Goal: Information Seeking & Learning: Check status

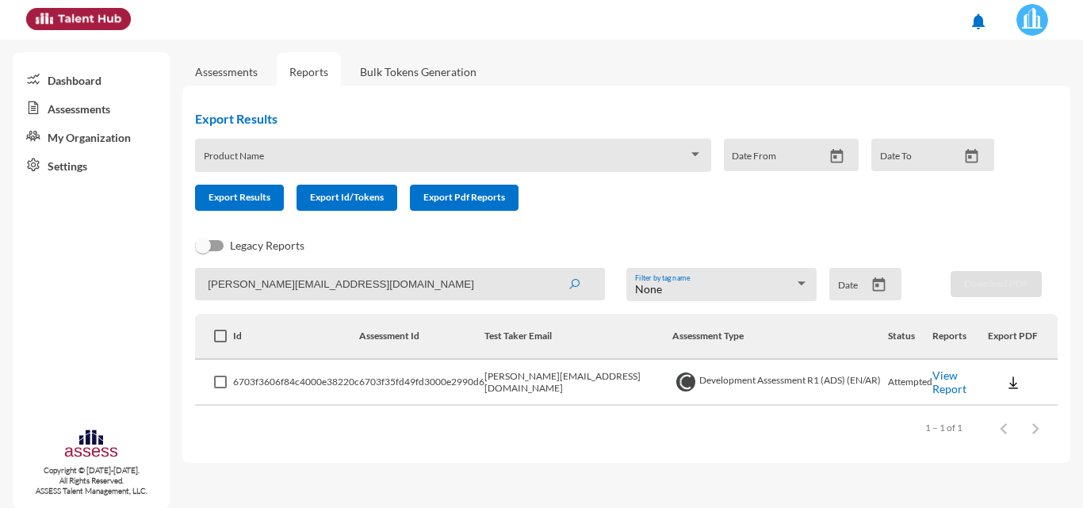
click at [1031, 35] on img at bounding box center [1032, 20] width 32 height 32
click at [396, 287] on div at bounding box center [541, 254] width 1083 height 508
click at [453, 290] on input "[PERSON_NAME][EMAIL_ADDRESS][DOMAIN_NAME]" at bounding box center [400, 284] width 410 height 33
drag, startPoint x: 454, startPoint y: 289, endPoint x: 0, endPoint y: 218, distance: 459.8
click at [0, 218] on mat-sidenav-container "Dashboard Assessments My Organization Settings Copyright © [DATE]-[DATE]. All R…" at bounding box center [541, 274] width 1083 height 469
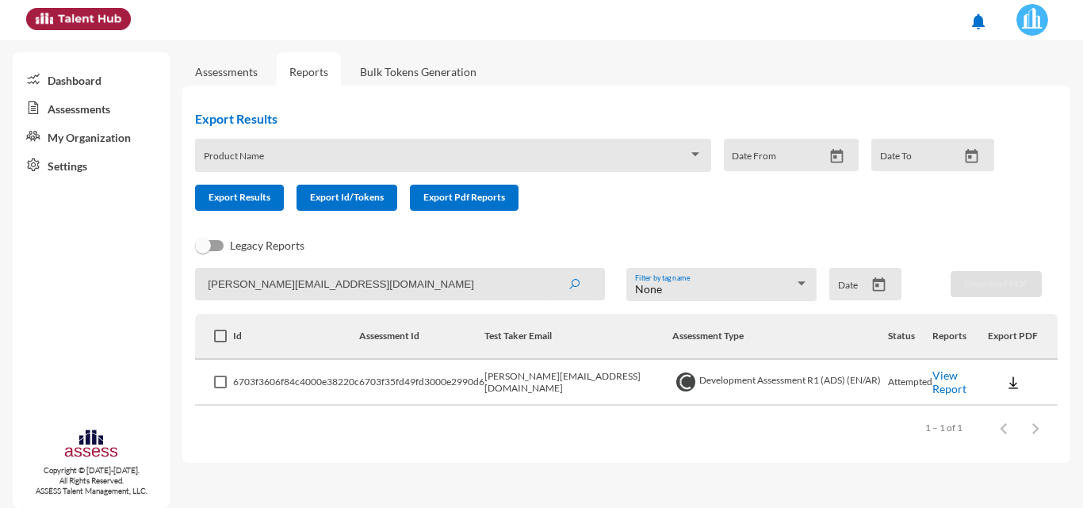
paste input "[PERSON_NAME].bayomi"
type input "[PERSON_NAME][EMAIL_ADDRESS][DOMAIN_NAME]"
click at [549, 270] on button "submit" at bounding box center [574, 284] width 51 height 29
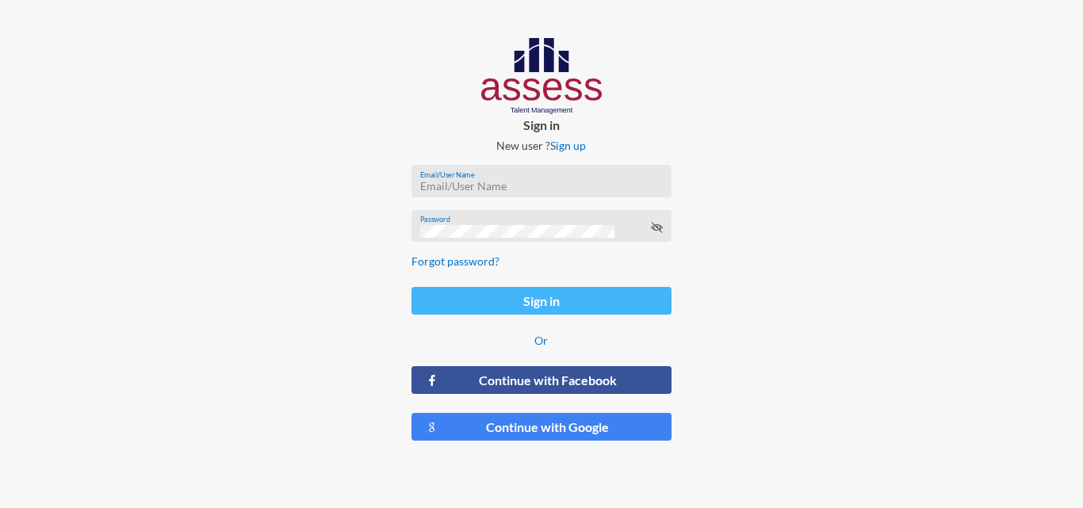
type input "HAH – Talent Map"
click at [552, 308] on button "Sign in" at bounding box center [540, 301] width 259 height 28
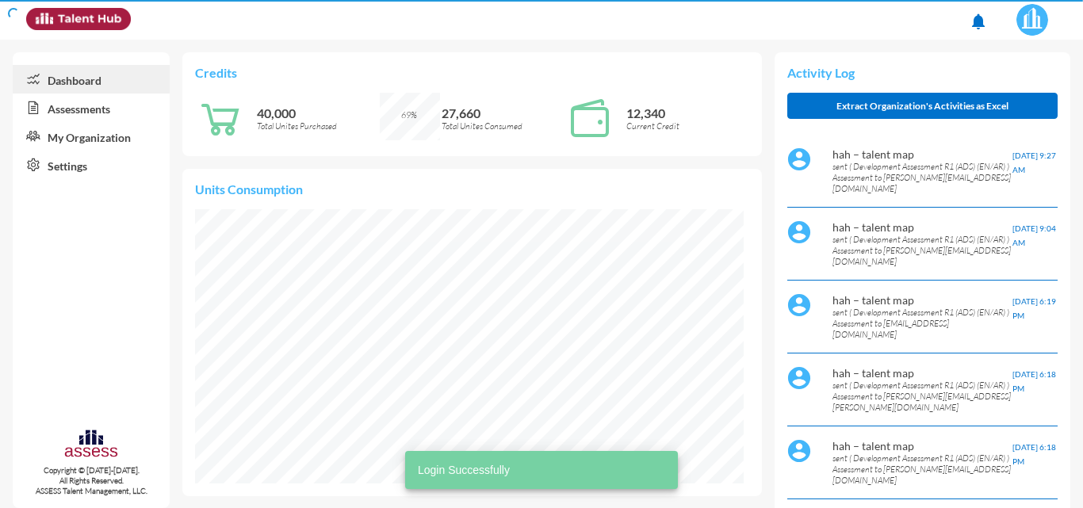
scroll to position [274, 549]
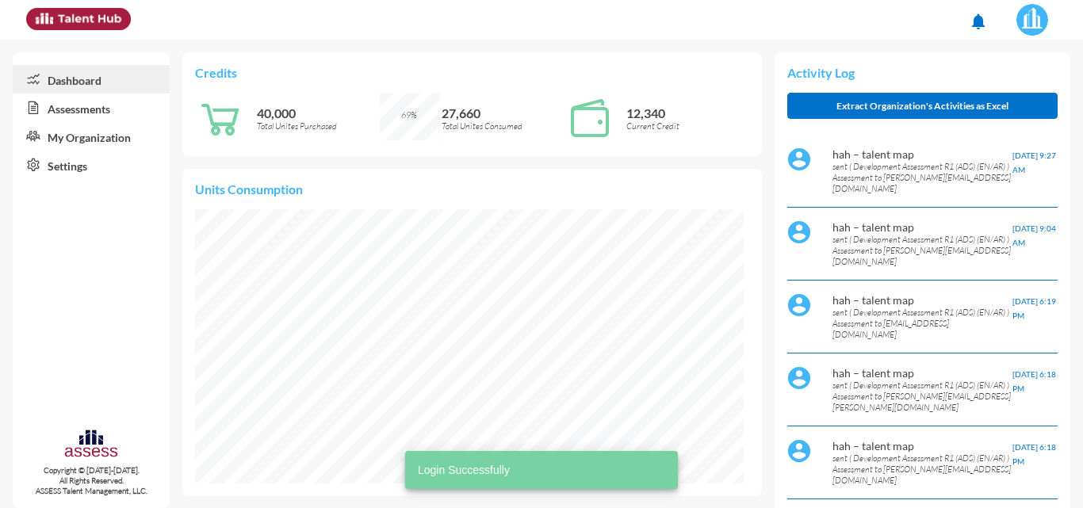
click at [78, 107] on link "Assessments" at bounding box center [91, 108] width 157 height 29
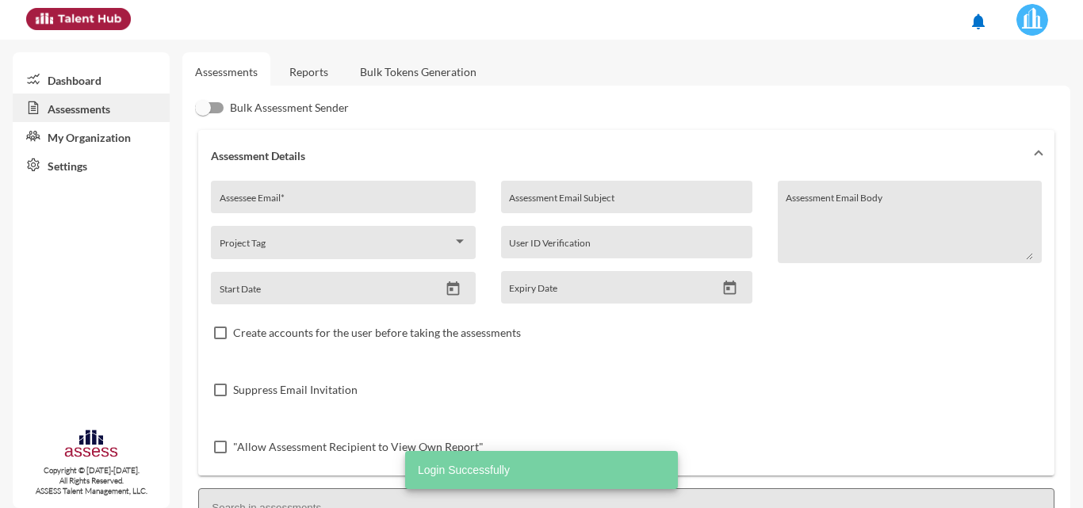
click at [318, 68] on link "Reports" at bounding box center [309, 71] width 64 height 39
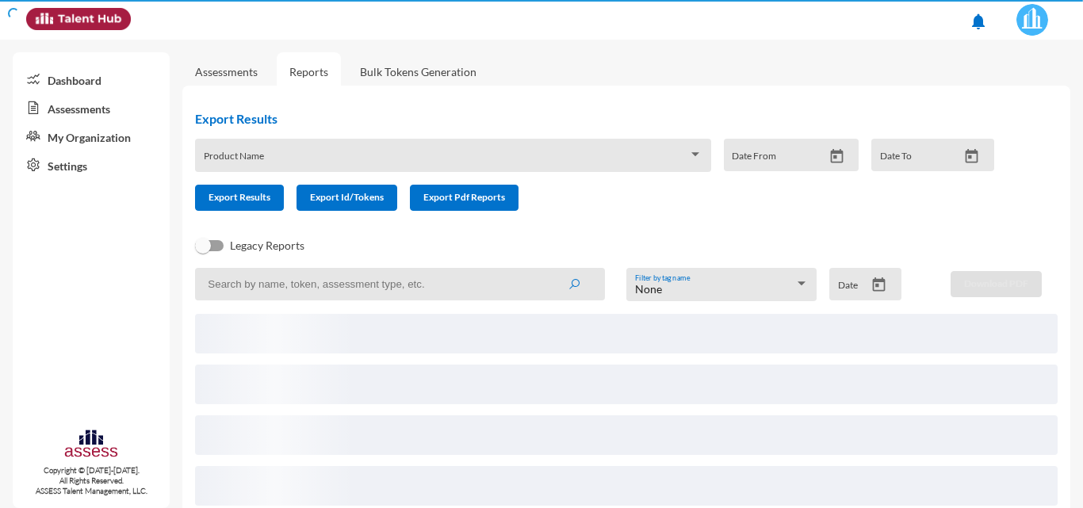
click at [363, 288] on input at bounding box center [400, 284] width 410 height 33
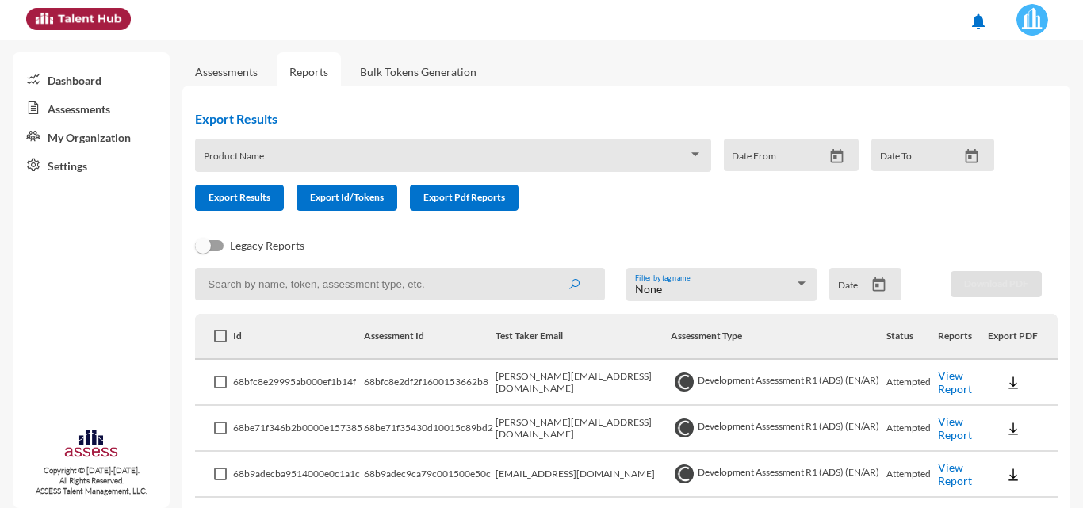
paste input "[PERSON_NAME][EMAIL_ADDRESS][DOMAIN_NAME]"
type input "[PERSON_NAME][EMAIL_ADDRESS][DOMAIN_NAME]"
click at [549, 270] on button "submit" at bounding box center [574, 284] width 51 height 29
